Goal: Use online tool/utility: Utilize a website feature to perform a specific function

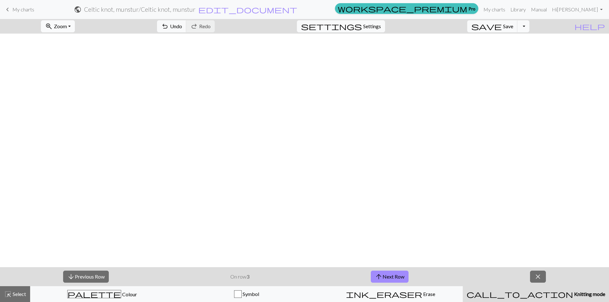
scroll to position [539, 0]
click at [83, 279] on button "arrow_downward Previous Row" at bounding box center [86, 277] width 46 height 12
click at [404, 276] on button "arrow_upward Next Row" at bounding box center [390, 277] width 38 height 12
click at [397, 273] on button "arrow_upward Next Row" at bounding box center [390, 277] width 38 height 12
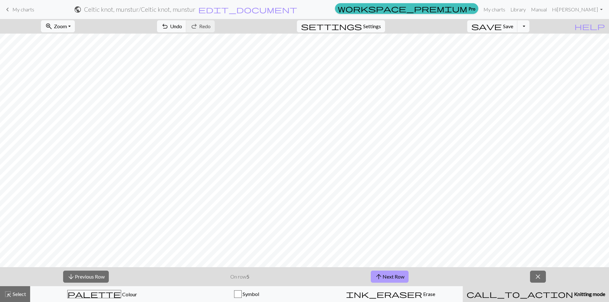
click at [397, 277] on button "arrow_upward Next Row" at bounding box center [390, 277] width 38 height 12
click at [362, 26] on span "settings" at bounding box center [331, 26] width 61 height 9
select select "aran"
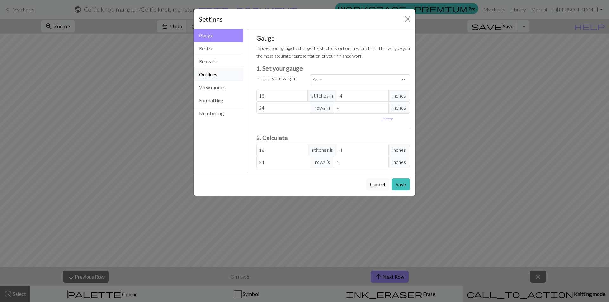
click at [217, 77] on button "Outlines" at bounding box center [218, 74] width 49 height 13
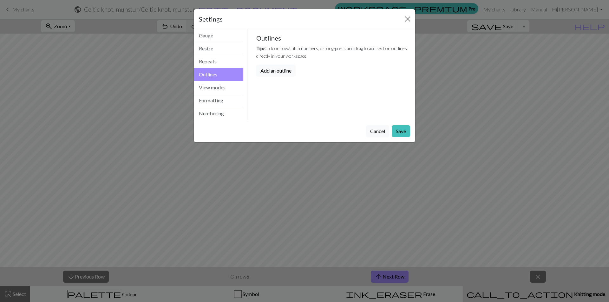
click at [270, 70] on button "Add an outline" at bounding box center [275, 71] width 39 height 12
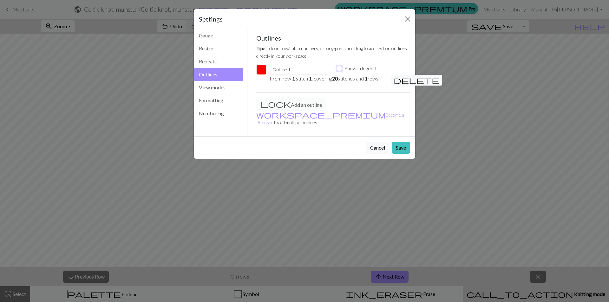
click at [339, 68] on input "Show in legend" at bounding box center [339, 68] width 5 height 5
checkbox input "false"
click at [288, 69] on input "Outline 1" at bounding box center [300, 70] width 60 height 10
click at [296, 69] on input "Outline 1" at bounding box center [300, 70] width 60 height 10
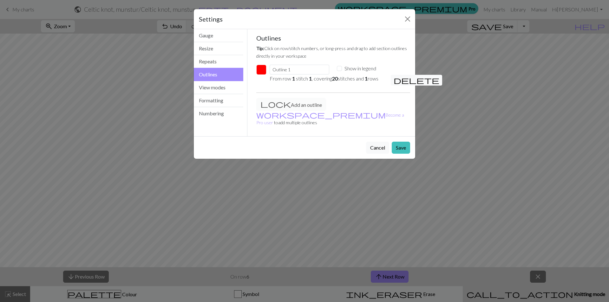
drag, startPoint x: 264, startPoint y: 16, endPoint x: 284, endPoint y: 21, distance: 20.5
click at [284, 21] on div "Settings" at bounding box center [304, 19] width 221 height 20
click at [292, 78] on em "1" at bounding box center [293, 78] width 3 height 6
click at [369, 78] on p "From row 1 stitch 1 , covering 20 stitches and 1 rows" at bounding box center [327, 79] width 114 height 8
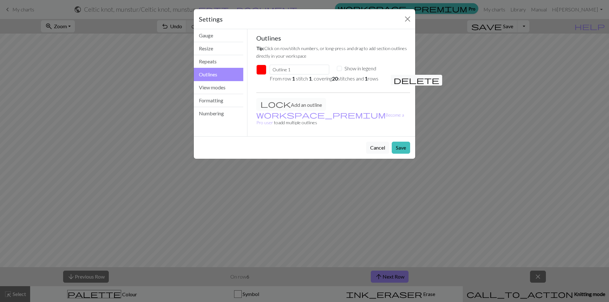
click at [329, 79] on p "From row 1 stitch 1 , covering 20 stitches and 1 rows" at bounding box center [327, 79] width 114 height 8
click at [327, 233] on div "Settings Outlines Gauge Resize Repeats Outlines View modes Formatting Numbering…" at bounding box center [304, 151] width 609 height 302
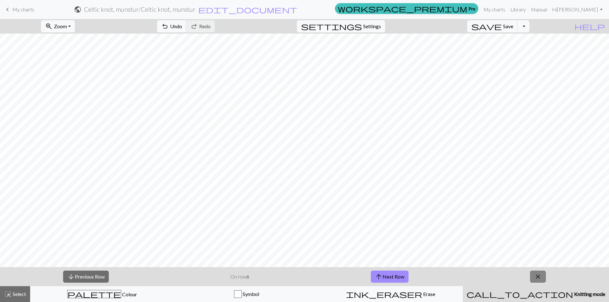
click at [536, 276] on span "close" at bounding box center [538, 276] width 8 height 9
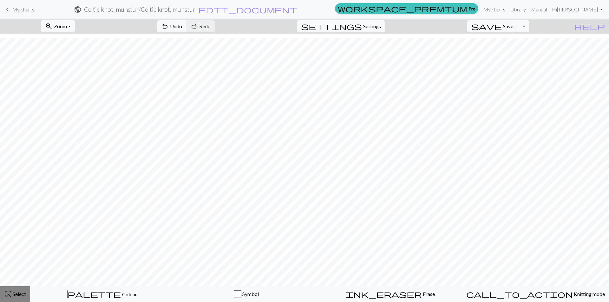
click at [18, 298] on div "highlight_alt Select Select" at bounding box center [15, 294] width 22 height 8
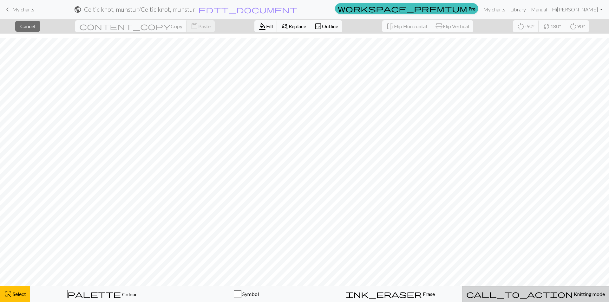
click at [573, 293] on span "Knitting mode" at bounding box center [589, 294] width 32 height 6
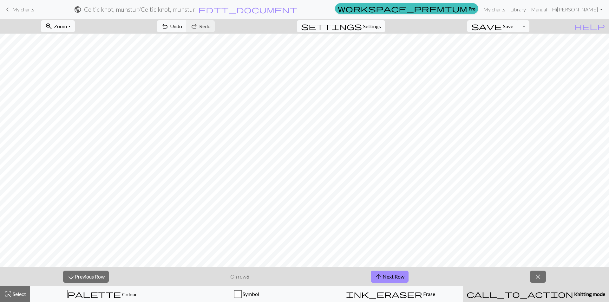
click at [377, 29] on span "Settings" at bounding box center [372, 27] width 18 height 8
select select "aran"
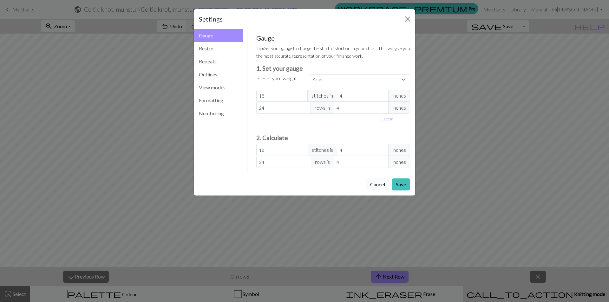
click at [376, 185] on button "Cancel" at bounding box center [377, 185] width 23 height 12
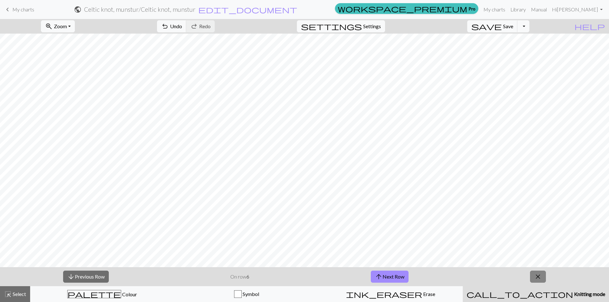
click at [537, 277] on span "close" at bounding box center [538, 276] width 8 height 9
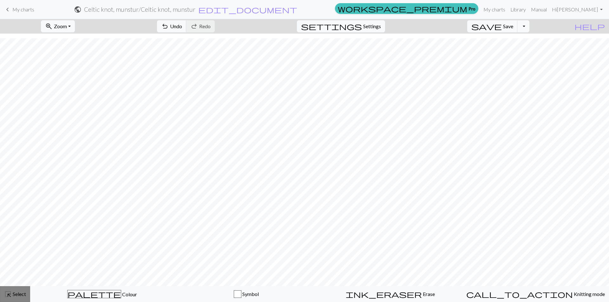
click at [16, 293] on span "Select" at bounding box center [19, 294] width 14 height 6
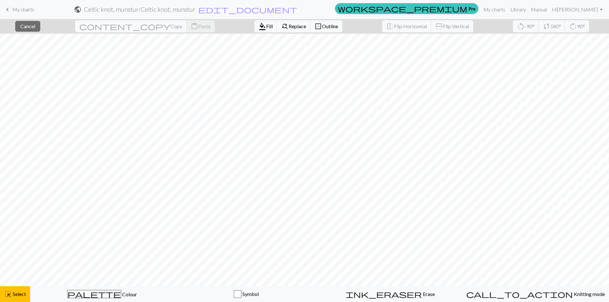
scroll to position [22, 0]
click at [322, 26] on span "Outline" at bounding box center [330, 26] width 16 height 6
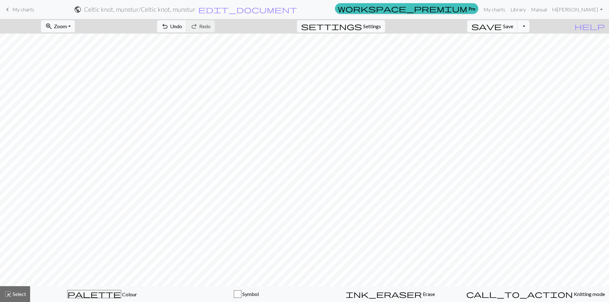
scroll to position [0, 0]
click at [182, 28] on span "Undo" at bounding box center [176, 26] width 12 height 6
click at [20, 293] on span "Select" at bounding box center [19, 294] width 14 height 6
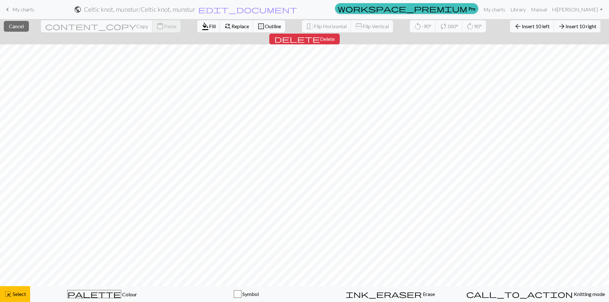
click at [265, 28] on span "Outline" at bounding box center [273, 26] width 16 height 6
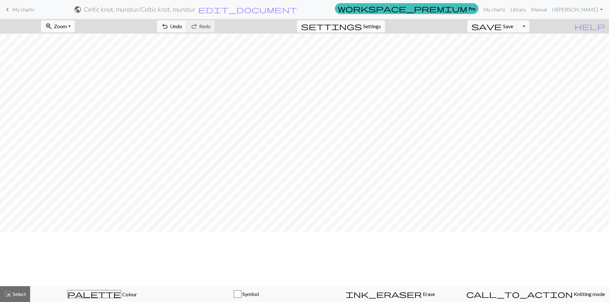
scroll to position [529, 0]
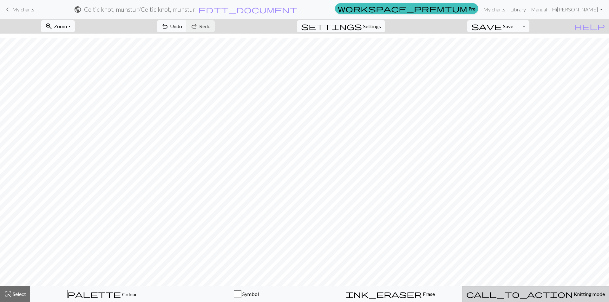
click at [573, 293] on span "Knitting mode" at bounding box center [589, 294] width 32 height 6
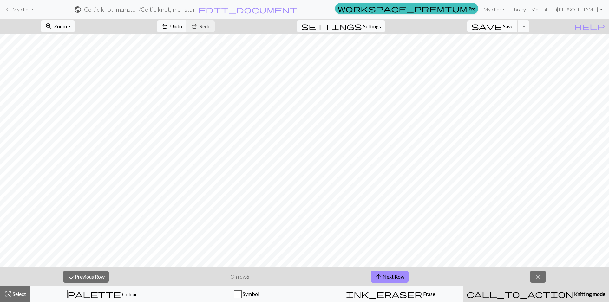
click at [513, 26] on span "Save" at bounding box center [508, 26] width 10 height 6
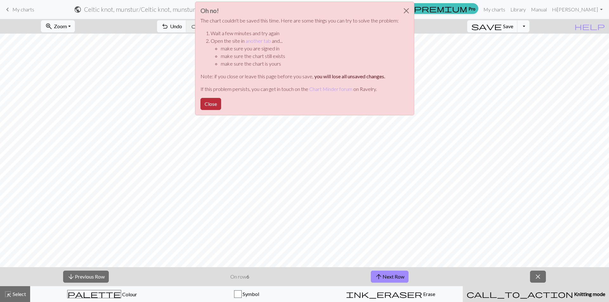
click at [213, 106] on button "Close" at bounding box center [210, 104] width 21 height 12
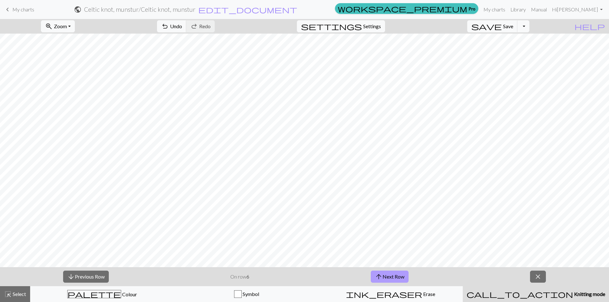
click at [397, 276] on button "arrow_upward Next Row" at bounding box center [390, 277] width 38 height 12
click at [398, 276] on button "arrow_upward Next Row" at bounding box center [390, 277] width 38 height 12
click at [390, 276] on button "arrow_upward Next Row" at bounding box center [390, 277] width 38 height 12
click at [399, 278] on button "arrow_upward Next Row" at bounding box center [390, 277] width 38 height 12
click at [391, 276] on button "arrow_upward Next Row" at bounding box center [391, 277] width 38 height 12
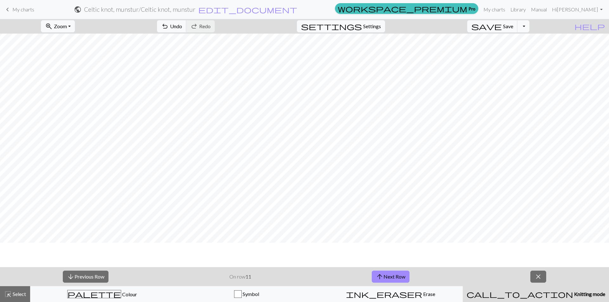
scroll to position [434, 0]
click at [394, 279] on button "arrow_upward Next Row" at bounding box center [391, 277] width 38 height 12
click at [395, 280] on button "arrow_upward Next Row" at bounding box center [391, 277] width 38 height 12
click at [393, 277] on button "arrow_upward Next Row" at bounding box center [391, 277] width 38 height 12
